Goal: Check status: Check status

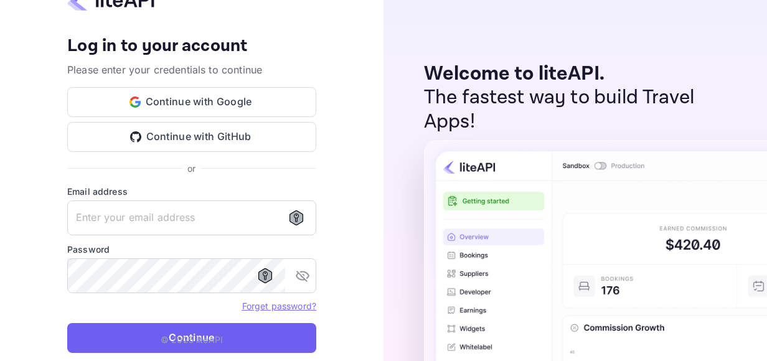
type input "adminpassword_support@yandex-team.ru"
click at [161, 333] on button "Continue" at bounding box center [191, 338] width 249 height 30
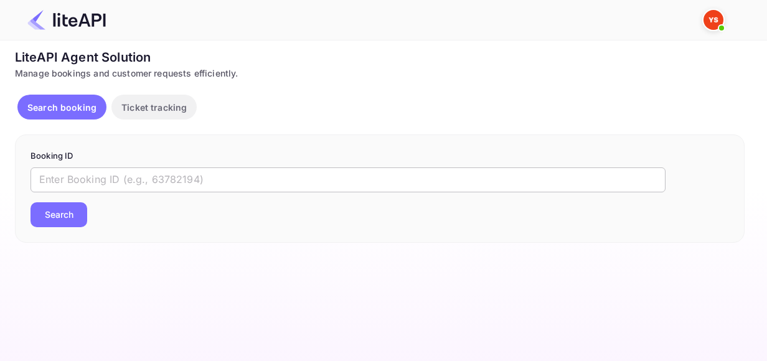
click at [99, 178] on input "text" at bounding box center [348, 180] width 635 height 25
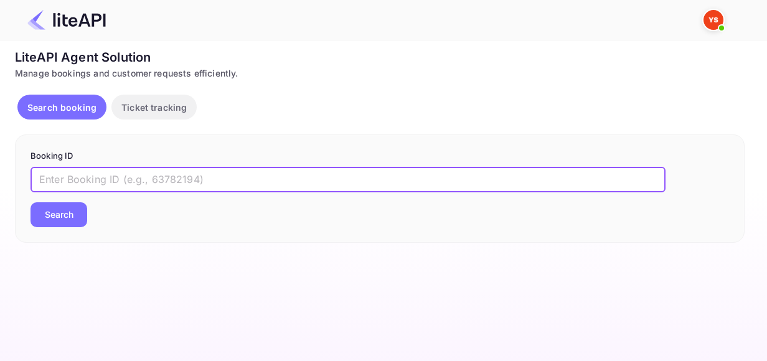
paste input "8728461"
type input "8728461"
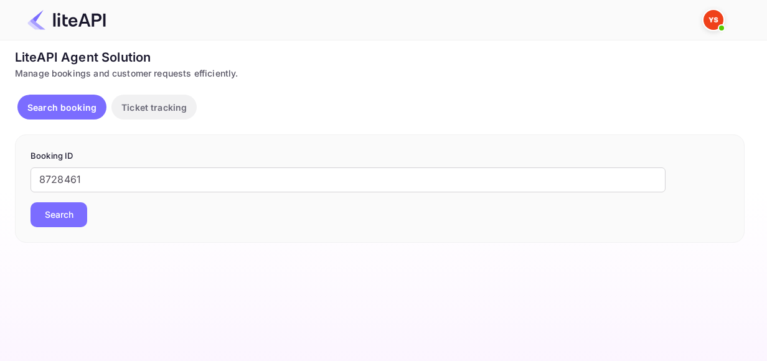
click at [67, 224] on button "Search" at bounding box center [59, 214] width 57 height 25
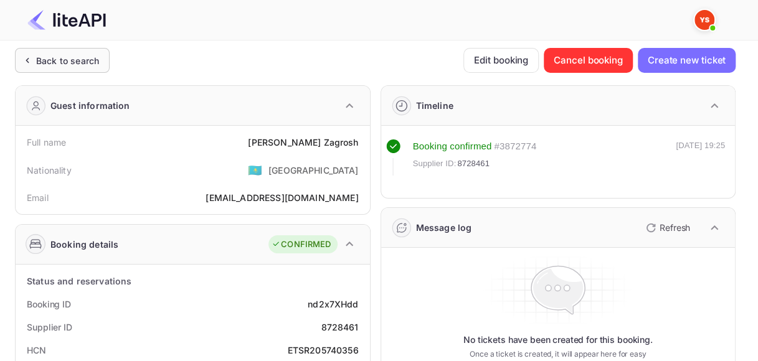
click at [46, 59] on div "Back to search" at bounding box center [67, 60] width 63 height 13
